Goal: Task Accomplishment & Management: Use online tool/utility

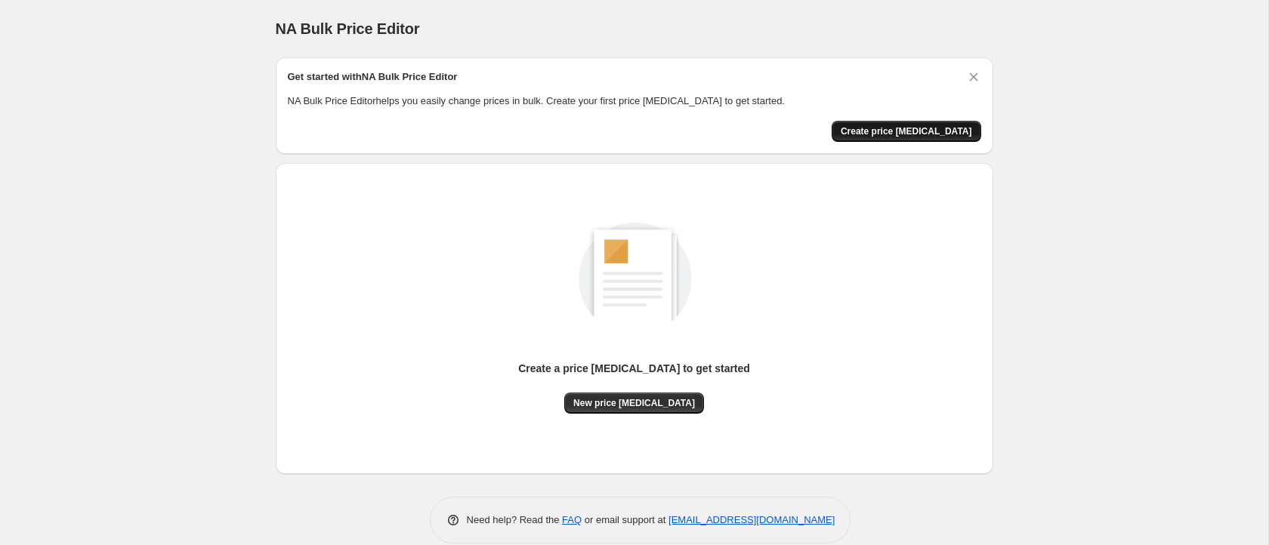
click at [908, 126] on span "Create price change job" at bounding box center [905, 131] width 131 height 12
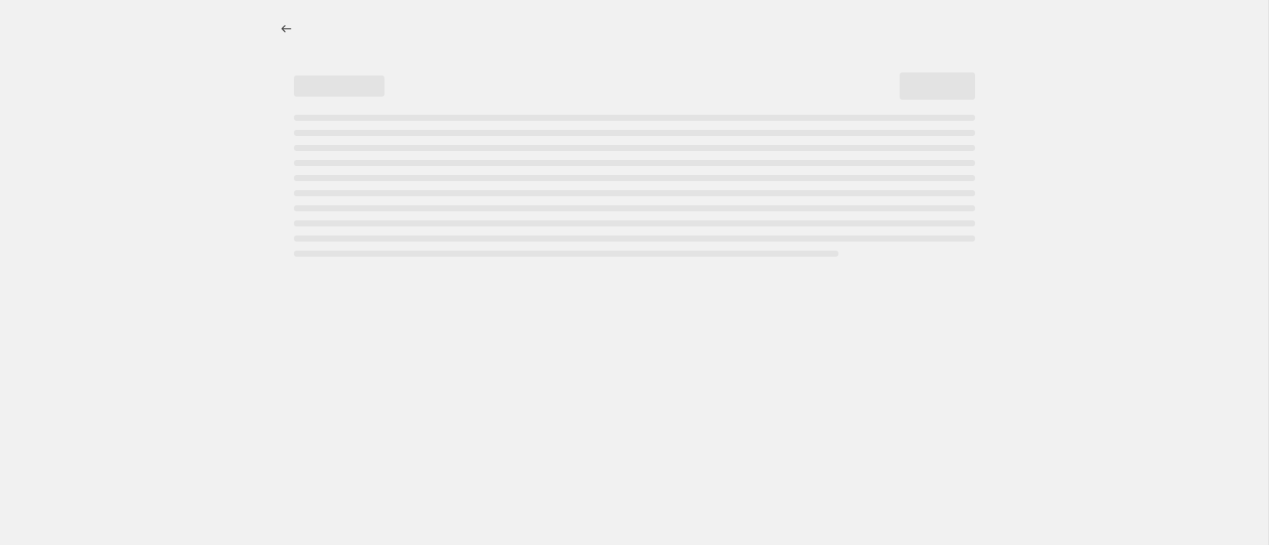
select select "percentage"
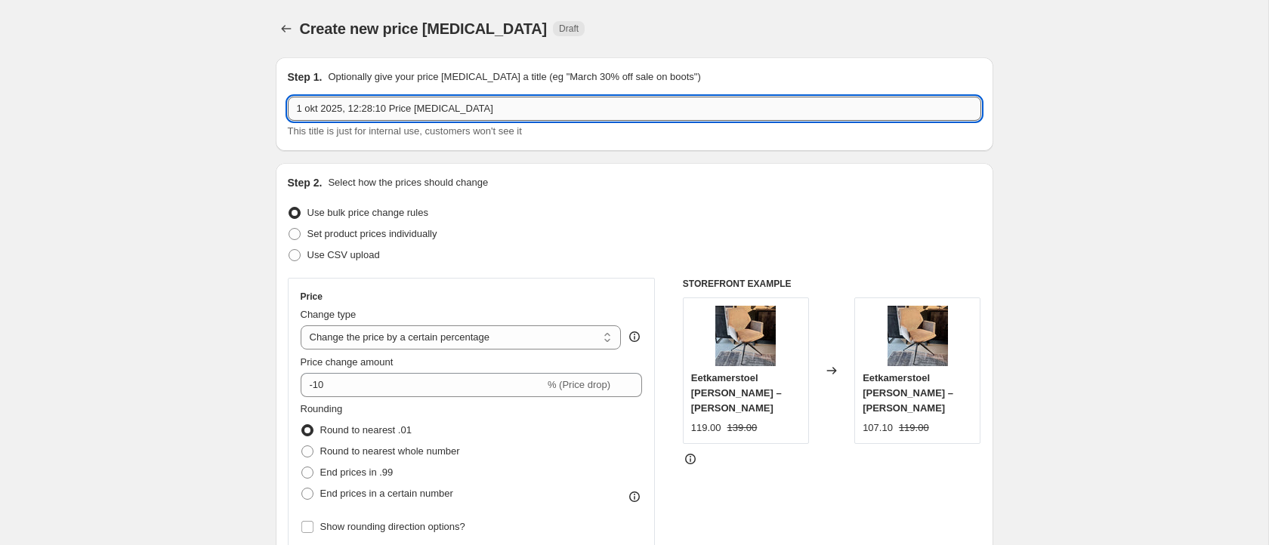
click at [529, 111] on input "1 okt 2025, 12:28:10 Price change job" at bounding box center [634, 109] width 693 height 24
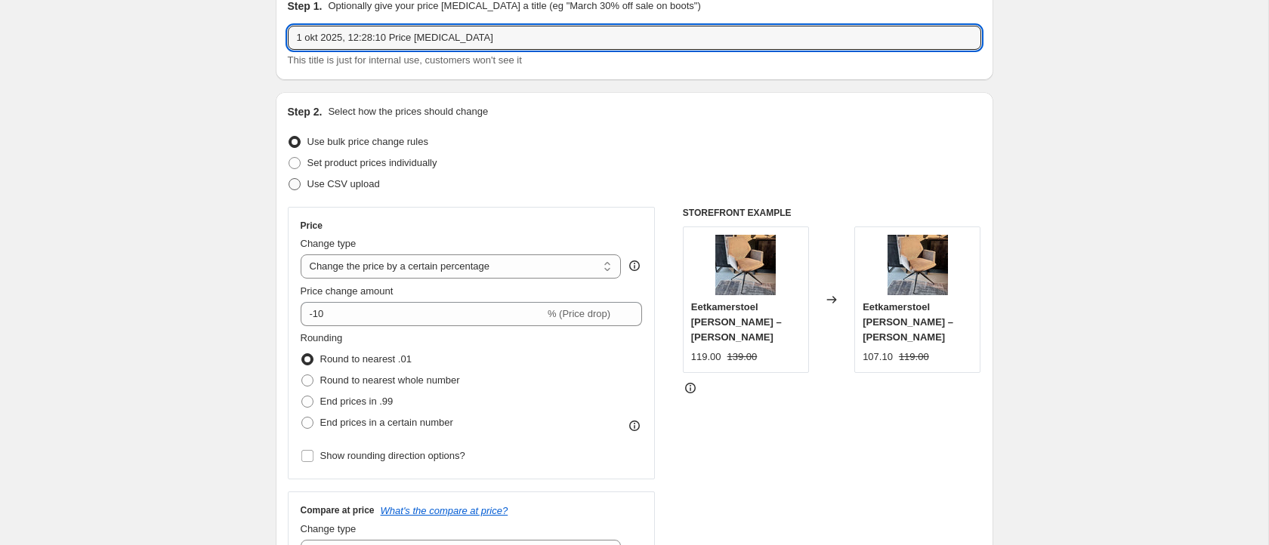
click at [314, 180] on span "Use CSV upload" at bounding box center [343, 183] width 72 height 11
click at [289, 179] on input "Use CSV upload" at bounding box center [288, 178] width 1 height 1
radio input "true"
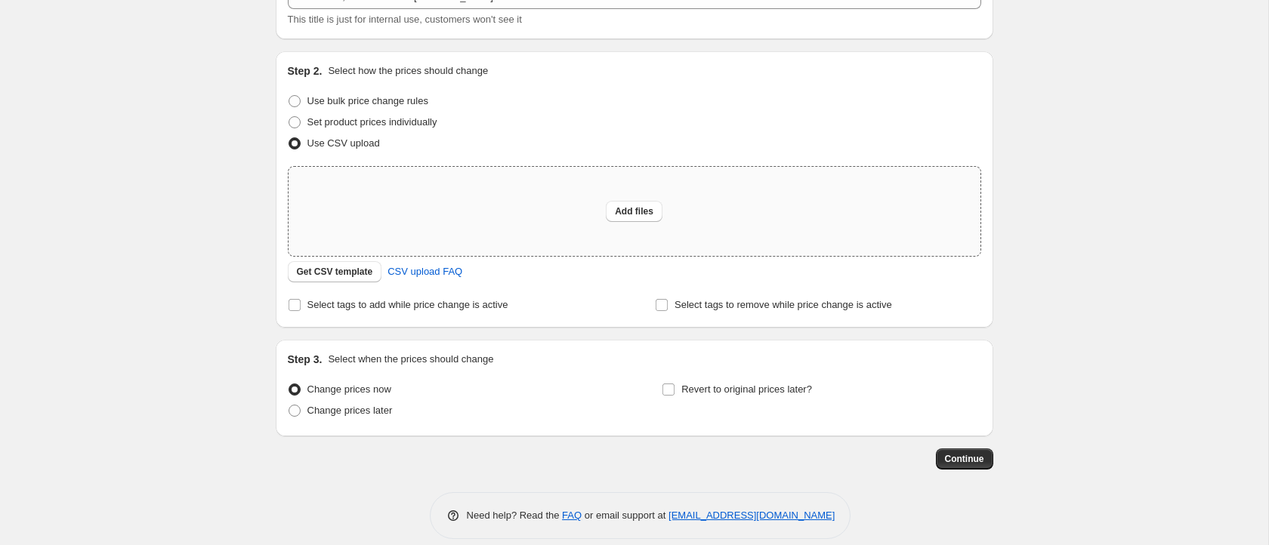
scroll to position [113, 0]
click at [350, 268] on span "Get CSV template" at bounding box center [335, 270] width 76 height 12
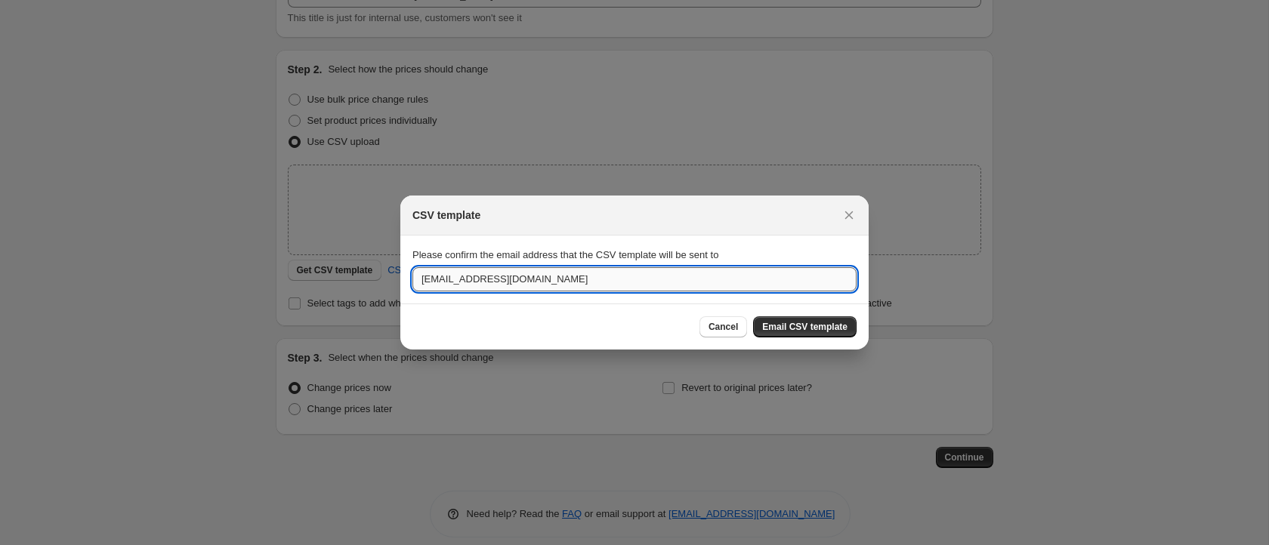
click at [683, 276] on input "service@demeubelhunter.nl" at bounding box center [634, 279] width 444 height 24
type input "info@demeubelhunter.nl"
click at [801, 319] on button "Email CSV template" at bounding box center [804, 326] width 103 height 21
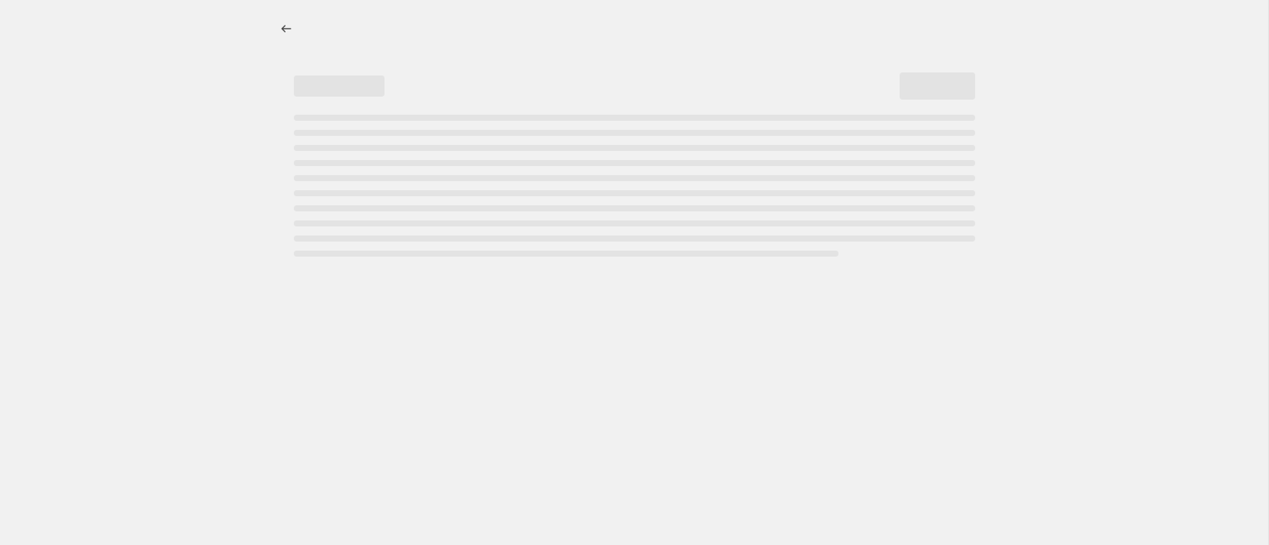
select select "percentage"
